Goal: Check status: Check status

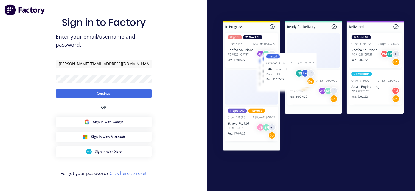
click at [98, 62] on input "[PERSON_NAME][EMAIL_ADDRESS][DOMAIN_NAME]" at bounding box center [104, 64] width 96 height 8
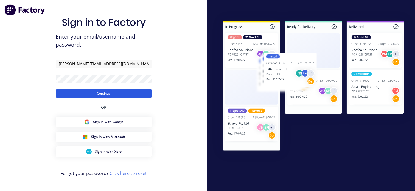
click at [103, 91] on button "Continue" at bounding box center [104, 93] width 96 height 8
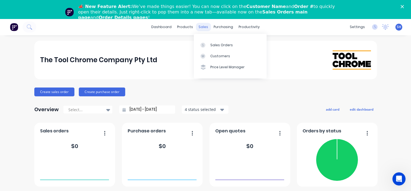
click at [198, 27] on div "sales" at bounding box center [203, 27] width 15 height 8
click at [207, 57] on div at bounding box center [205, 56] width 8 height 5
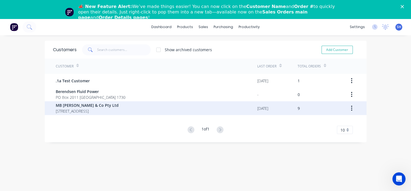
click at [295, 108] on div "[DATE]" at bounding box center [277, 108] width 40 height 14
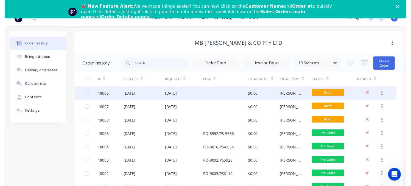
scroll to position [8, 0]
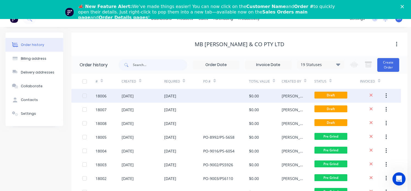
click at [249, 101] on div "$0.00" at bounding box center [265, 96] width 33 height 14
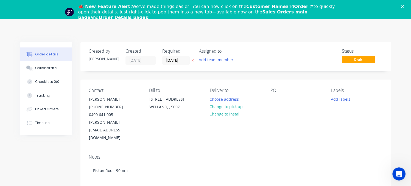
click at [404, 7] on polygon "Close" at bounding box center [402, 6] width 3 height 3
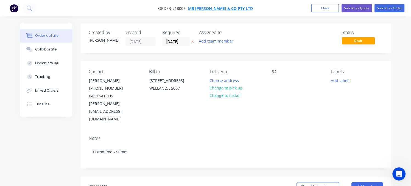
click at [205, 7] on span "MB [PERSON_NAME] & Co Pty Ltd" at bounding box center [220, 8] width 65 height 5
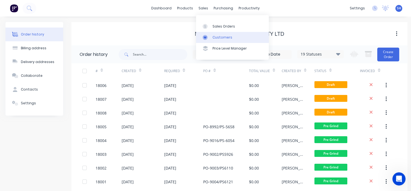
click at [214, 38] on div "Customers" at bounding box center [223, 37] width 20 height 5
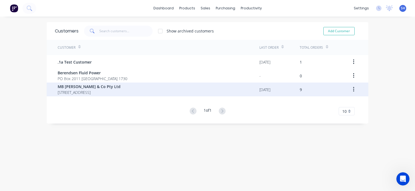
click at [88, 88] on span "MB [PERSON_NAME] & Co Pty Ltd" at bounding box center [89, 87] width 63 height 6
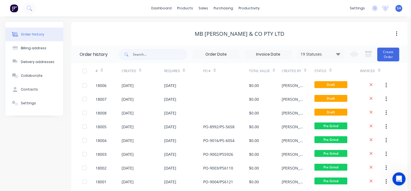
drag, startPoint x: 88, startPoint y: 88, endPoint x: 153, endPoint y: 60, distance: 71.0
click at [80, 55] on div "Order history 19 Statuses Invoice Status Invoiced Not Invoiced Partial Order St…" at bounding box center [239, 136] width 336 height 182
click at [163, 27] on div "MB [PERSON_NAME] & Co Pty Ltd" at bounding box center [239, 33] width 336 height 23
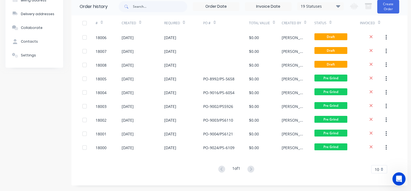
scroll to position [48, 0]
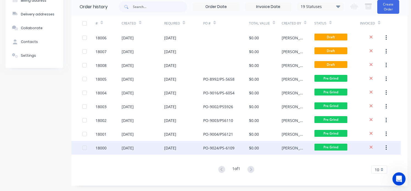
click at [377, 152] on div at bounding box center [373, 148] width 26 height 14
